Goal: Transaction & Acquisition: Purchase product/service

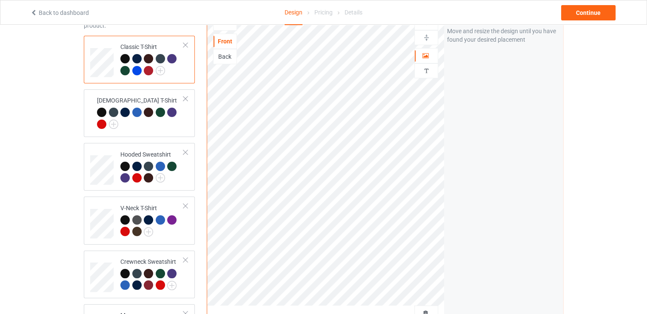
scroll to position [128, 0]
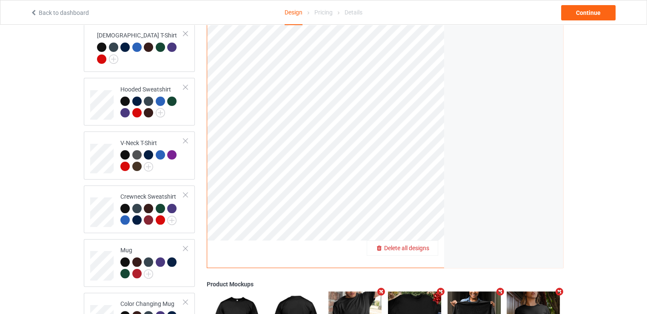
click at [427, 248] on span "Delete all designs" at bounding box center [406, 247] width 45 height 7
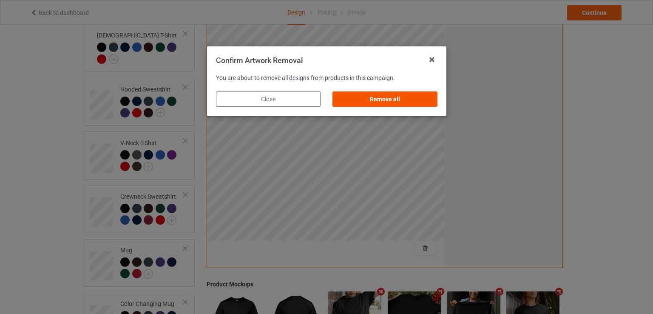
click at [396, 97] on div "Remove all" at bounding box center [384, 98] width 105 height 15
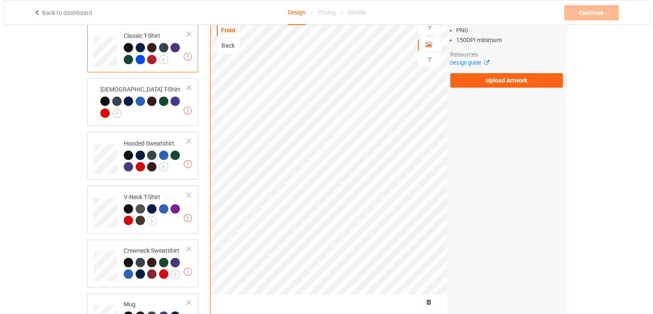
scroll to position [0, 0]
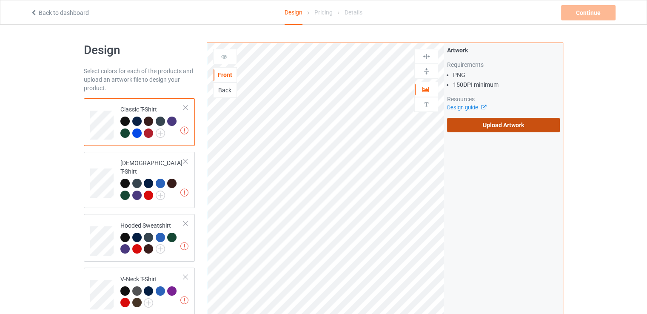
click at [460, 128] on label "Upload Artwork" at bounding box center [503, 125] width 113 height 14
click at [0, 0] on input "Upload Artwork" at bounding box center [0, 0] width 0 height 0
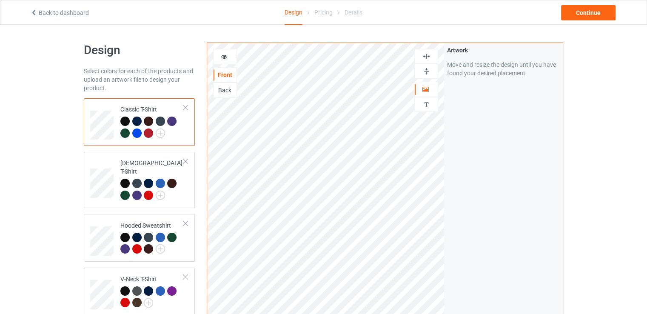
click at [425, 51] on div at bounding box center [426, 56] width 24 height 15
click at [423, 62] on div at bounding box center [426, 56] width 24 height 15
click at [426, 67] on img at bounding box center [426, 71] width 8 height 8
click at [425, 56] on img at bounding box center [426, 56] width 8 height 8
click at [568, 14] on div "Continue" at bounding box center [588, 12] width 54 height 15
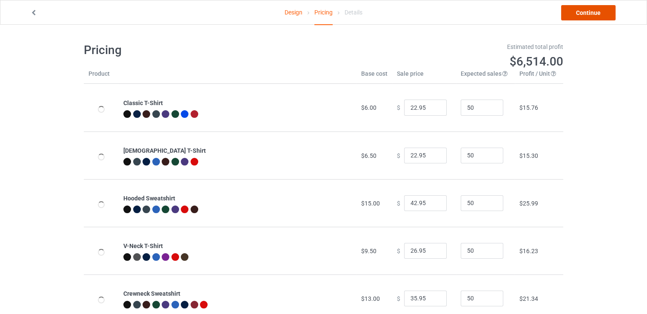
click at [578, 11] on link "Continue" at bounding box center [588, 12] width 54 height 15
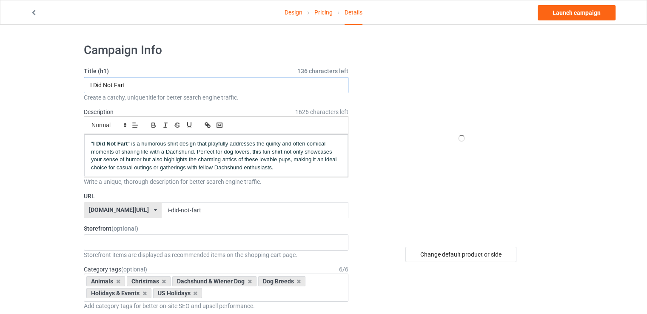
click at [191, 82] on input "I Did Not Fart" at bounding box center [216, 85] width 264 height 16
paste input "We Don’t Walk Fast; We Walk Meaningful"
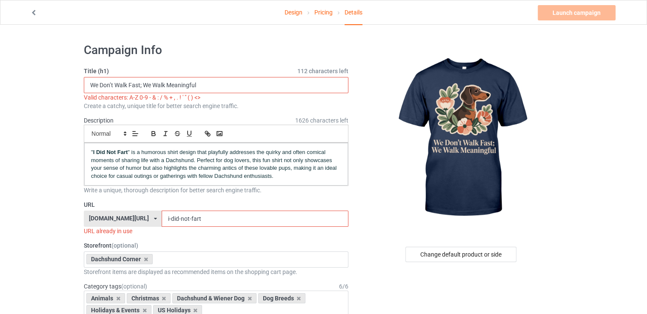
click at [140, 81] on input "We Don’t Walk Fast; We Walk Meaningful" at bounding box center [216, 85] width 264 height 16
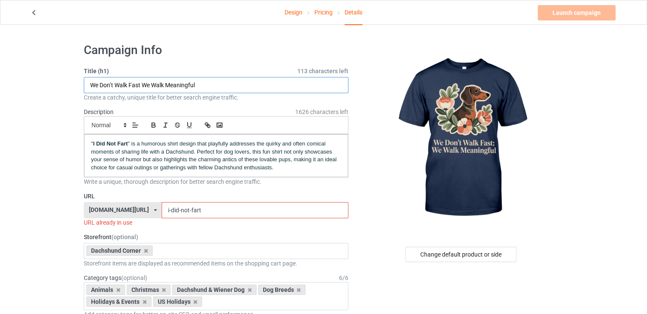
type input "We Don’t Walk Fast We Walk Meaningful"
click at [204, 210] on input "i-did-not-fart" at bounding box center [255, 210] width 186 height 16
click at [207, 206] on input "i-did-not-fart" at bounding box center [255, 210] width 186 height 16
paste input "we-do-not-walk-fast-we-walk-meaningful"
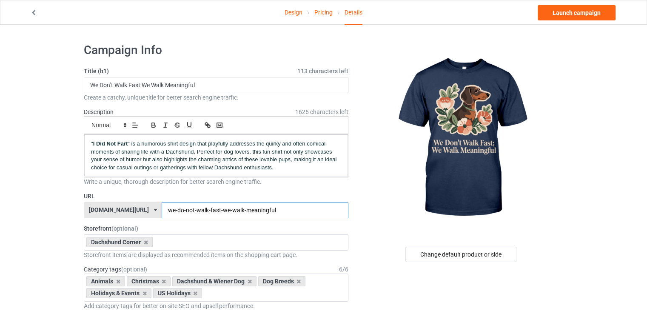
type input "we-do-not-walk-fast-we-walk-meaningful"
click at [179, 145] on span "" is a humorous shirt design that playfully addresses the quirky and often comi…" at bounding box center [214, 155] width 247 height 30
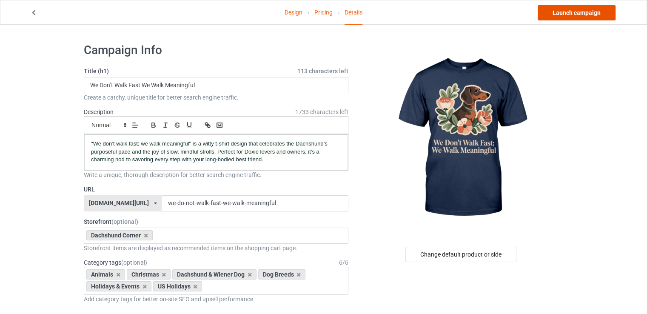
click at [565, 13] on link "Launch campaign" at bounding box center [576, 12] width 78 height 15
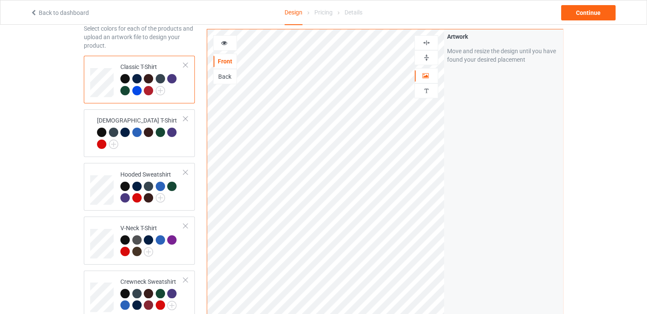
scroll to position [170, 0]
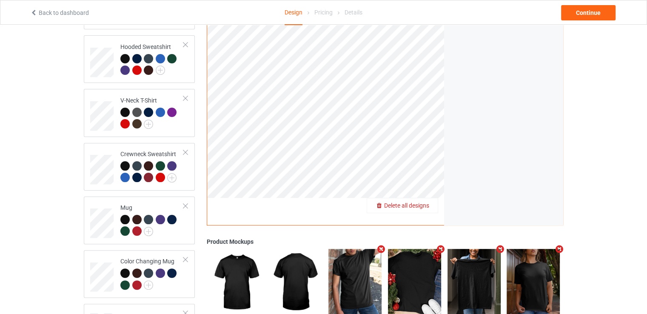
click at [419, 204] on span "Delete all designs" at bounding box center [406, 205] width 45 height 7
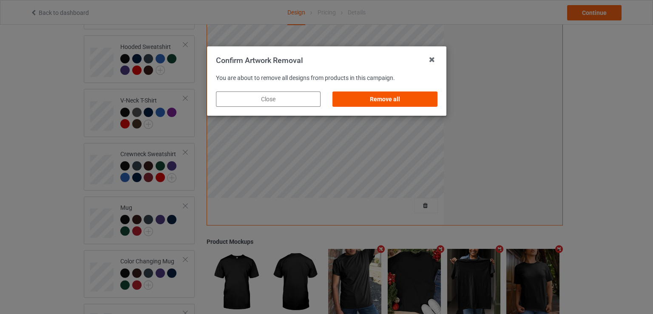
click at [410, 103] on div "Remove all" at bounding box center [384, 98] width 105 height 15
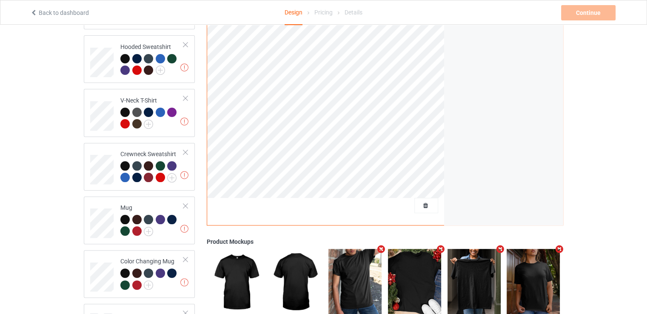
scroll to position [43, 0]
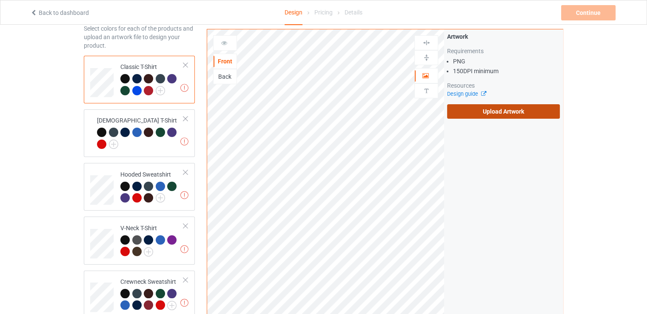
click at [462, 106] on label "Upload Artwork" at bounding box center [503, 111] width 113 height 14
click at [0, 0] on input "Upload Artwork" at bounding box center [0, 0] width 0 height 0
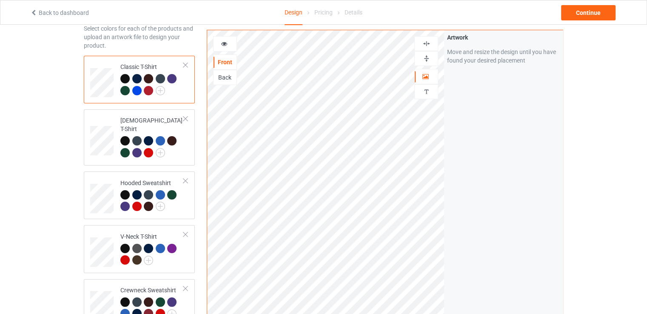
click at [418, 62] on div at bounding box center [426, 58] width 24 height 15
click at [422, 51] on div at bounding box center [426, 58] width 24 height 15
click at [425, 43] on img at bounding box center [426, 44] width 8 height 8
click at [587, 17] on div "Continue" at bounding box center [588, 12] width 54 height 15
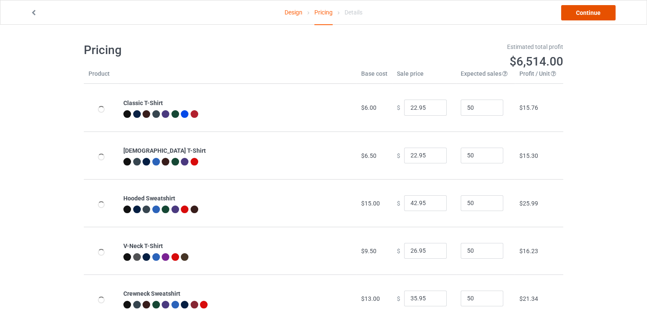
click at [591, 14] on link "Continue" at bounding box center [588, 12] width 54 height 15
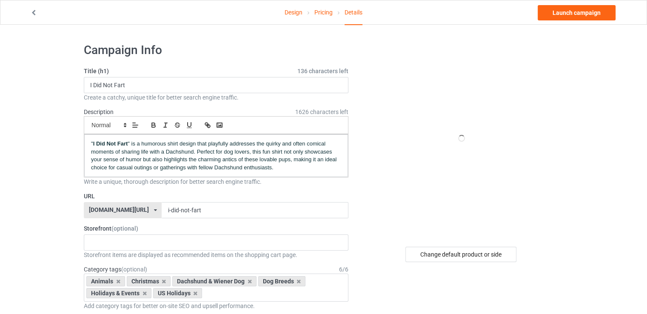
drag, startPoint x: 185, startPoint y: 74, endPoint x: 182, endPoint y: 79, distance: 5.8
click at [185, 74] on label "Title (h1) 136 characters left" at bounding box center [216, 71] width 264 height 9
click at [180, 82] on input "I Did Not Fart" at bounding box center [216, 85] width 264 height 16
paste input "t's My Birthday"
type input "It's My Birthday"
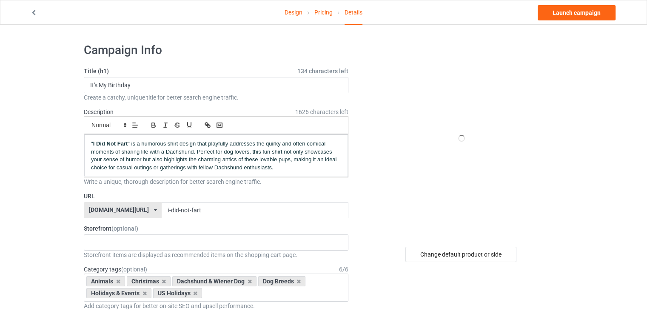
click at [193, 67] on label "Title (h1) 134 characters left" at bounding box center [216, 71] width 264 height 9
drag, startPoint x: 176, startPoint y: 203, endPoint x: 176, endPoint y: 207, distance: 4.3
click at [176, 207] on input "i-did-not-fart" at bounding box center [255, 210] width 186 height 16
paste input "It's My Birthday"
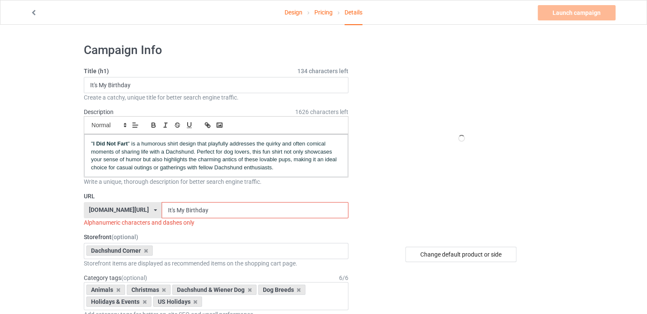
click at [162, 213] on input "It's My Birthday" at bounding box center [255, 210] width 186 height 16
click at [162, 209] on input "it's My Birthday" at bounding box center [255, 210] width 186 height 16
click at [162, 211] on input "it-is My Birthday" at bounding box center [255, 210] width 186 height 16
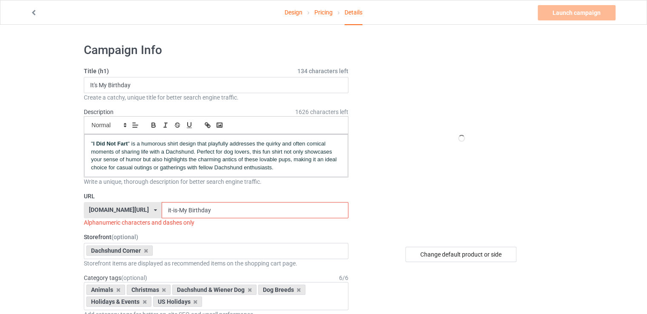
click at [162, 211] on input "it-is-My Birthday" at bounding box center [255, 210] width 186 height 16
drag, startPoint x: 167, startPoint y: 210, endPoint x: 162, endPoint y: 210, distance: 4.7
click at [162, 210] on input "it-is-my Birthday" at bounding box center [255, 210] width 186 height 16
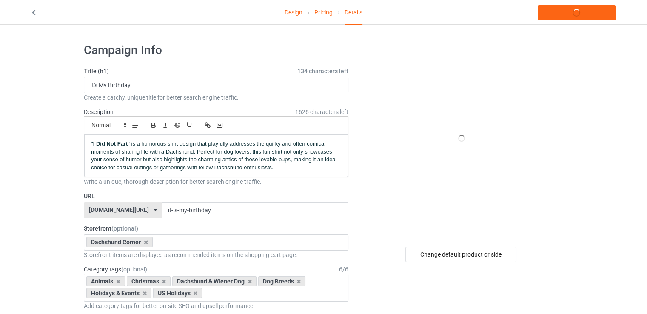
click at [182, 200] on div "URL [DOMAIN_NAME][URL] [DOMAIN_NAME][URL] 587d0d41cee36fd012c64a69 it-is-my-bir…" at bounding box center [216, 205] width 264 height 26
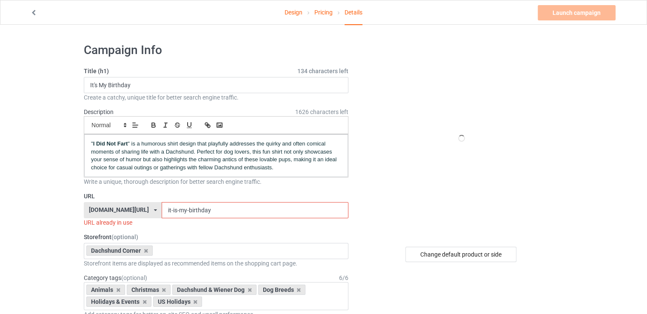
click at [194, 210] on input "it-is-my-birthday" at bounding box center [255, 210] width 186 height 16
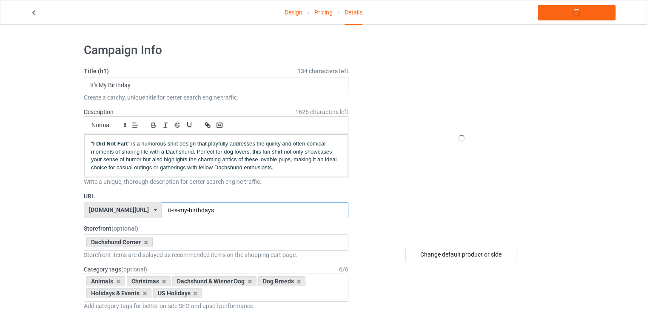
type input "it-is-my-birthdays"
click at [191, 194] on label "URL" at bounding box center [216, 196] width 264 height 9
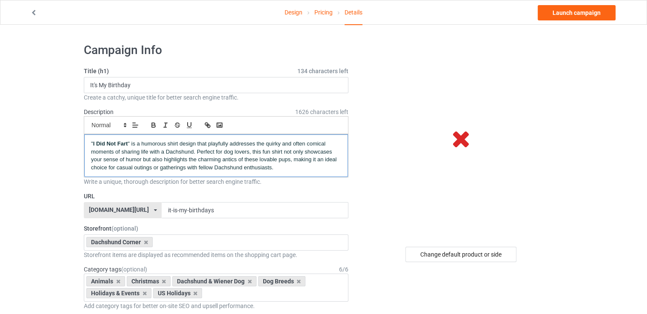
click at [142, 159] on span "" is a humorous shirt design that playfully addresses the quirky and often comi…" at bounding box center [214, 155] width 247 height 30
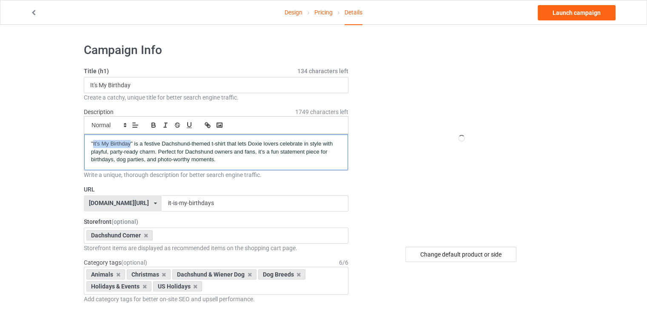
drag, startPoint x: 130, startPoint y: 143, endPoint x: 93, endPoint y: 139, distance: 37.6
click at [93, 140] on p ""It's My Birthday" is a festive Dachshund-themed t-shirt that lets Doxie lovers…" at bounding box center [216, 152] width 250 height 24
click at [153, 125] on icon "button" at bounding box center [153, 126] width 3 height 2
click at [159, 88] on input "It's My Birthday" at bounding box center [216, 85] width 264 height 16
click at [198, 205] on input "it-is-my-birthdays" at bounding box center [255, 203] width 186 height 16
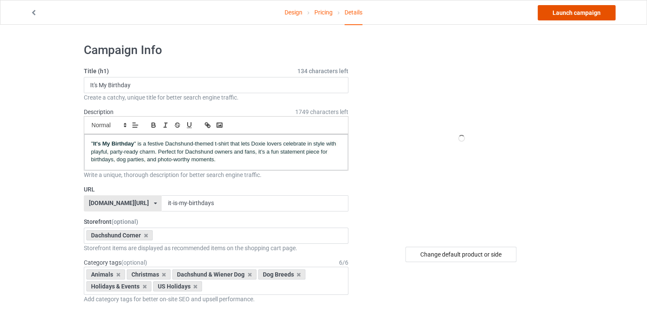
click at [601, 17] on link "Launch campaign" at bounding box center [576, 12] width 78 height 15
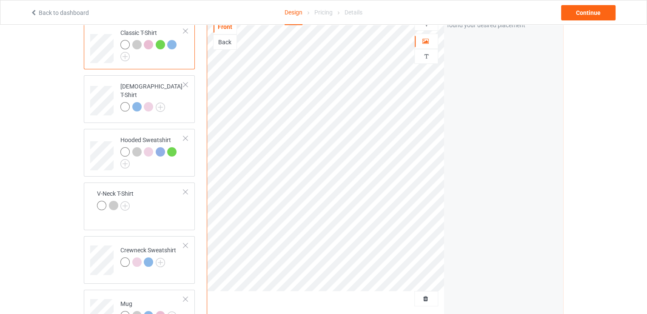
scroll to position [170, 0]
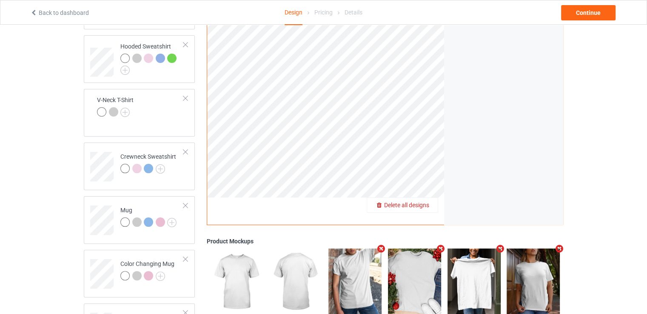
click at [428, 207] on span "Delete all designs" at bounding box center [406, 204] width 45 height 7
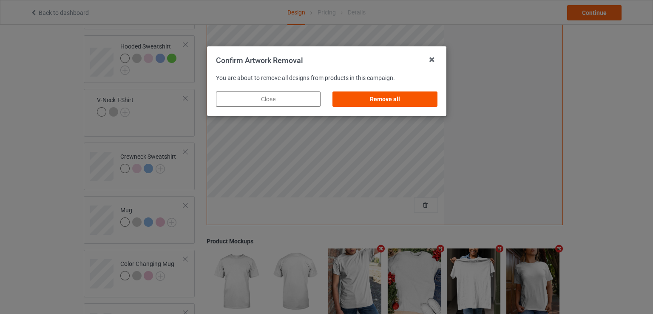
click at [383, 94] on div "Remove all" at bounding box center [384, 98] width 105 height 15
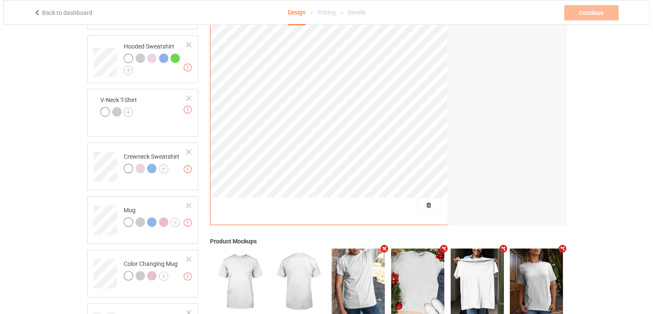
scroll to position [0, 0]
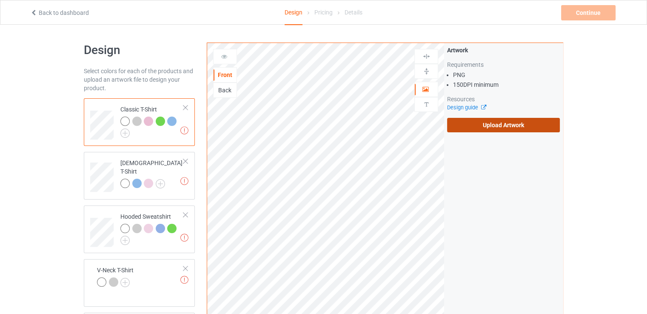
click at [468, 125] on label "Upload Artwork" at bounding box center [503, 125] width 113 height 14
click at [0, 0] on input "Upload Artwork" at bounding box center [0, 0] width 0 height 0
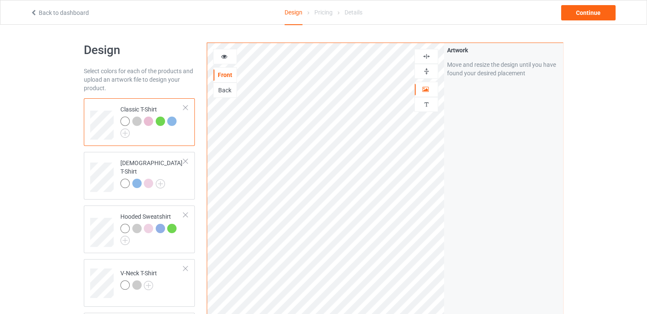
click at [427, 57] on img at bounding box center [426, 56] width 8 height 8
click at [427, 68] on img at bounding box center [426, 71] width 8 height 8
click at [581, 13] on div "Continue" at bounding box center [588, 12] width 54 height 15
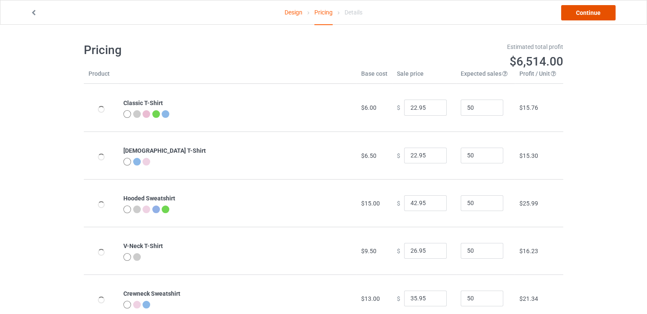
drag, startPoint x: 583, startPoint y: 17, endPoint x: 571, endPoint y: 20, distance: 12.0
click at [582, 17] on link "Continue" at bounding box center [588, 12] width 54 height 15
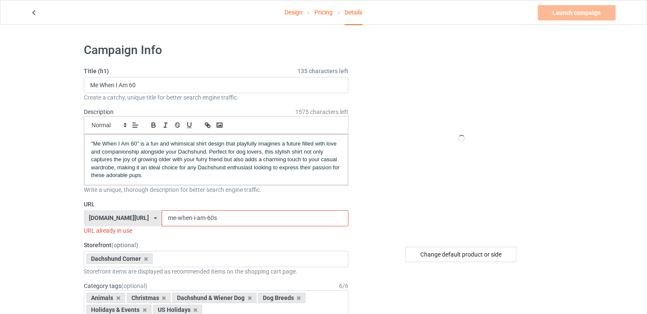
click at [192, 215] on input "me-when-i-am-60s" at bounding box center [255, 218] width 186 height 16
paste input "dachshund-superhero"
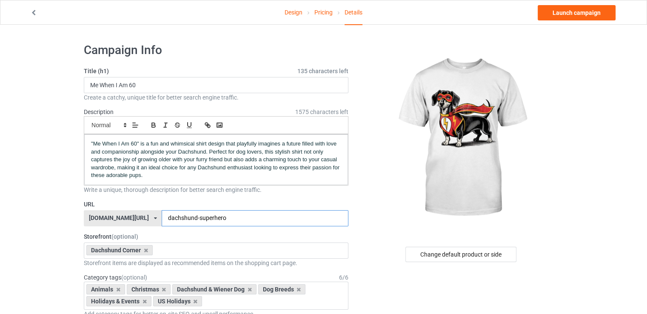
type input "dachshund-superhero"
click at [173, 159] on span ""Me When I Am 60" is a fun and whimsical shirt design that playfully imagines a…" at bounding box center [216, 159] width 250 height 38
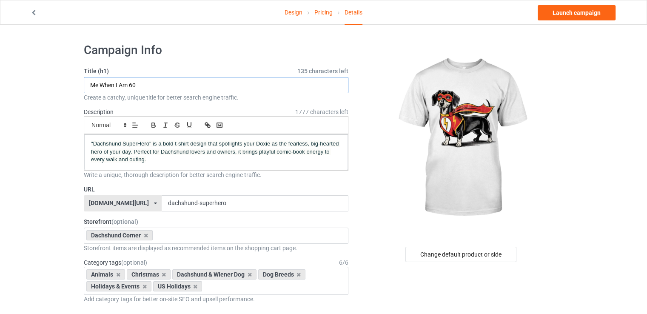
click at [197, 84] on input "Me When I Am 60" at bounding box center [216, 85] width 264 height 16
paste input "Dachshund SuperHero"
type input "Dachshund SuperHero"
click at [553, 13] on link "Launch campaign" at bounding box center [576, 12] width 78 height 15
